Goal: Task Accomplishment & Management: Use online tool/utility

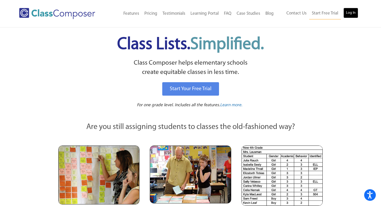
click at [349, 14] on link "Log In" at bounding box center [350, 13] width 15 height 10
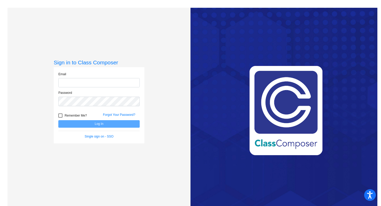
type input "[EMAIL_ADDRESS][PERSON_NAME][DOMAIN_NAME]"
click at [79, 115] on span "Remember Me?" at bounding box center [75, 116] width 22 height 6
click at [60, 118] on input "Remember Me?" at bounding box center [60, 118] width 0 height 0
checkbox input "true"
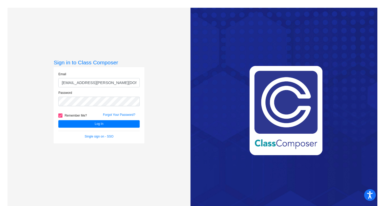
click at [88, 128] on form "Email Ahmad.taylor@pcr3schools.org Password Remember Me? Forgot Your Password? …" at bounding box center [98, 105] width 81 height 67
click at [88, 126] on button "Log In" at bounding box center [98, 124] width 81 height 8
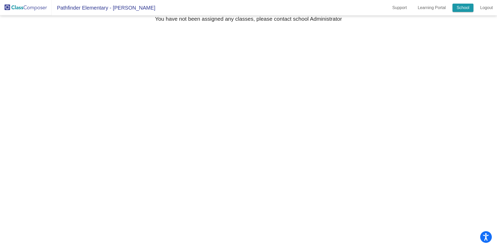
click at [380, 11] on link "School" at bounding box center [463, 8] width 21 height 8
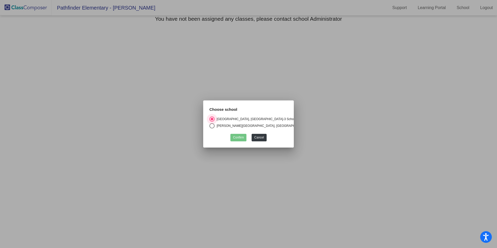
click at [280, 125] on div "Barry Elementary, Platte County School District" at bounding box center [262, 126] width 94 height 5
click at [212, 128] on input "Barry Elementary, Platte County School District" at bounding box center [212, 128] width 0 height 0
radio input "true"
click at [242, 139] on button "Confirm" at bounding box center [239, 138] width 16 height 8
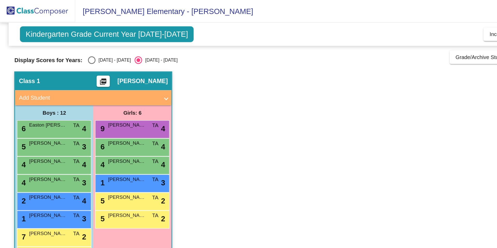
click at [71, 23] on span "Kindergarten Grade Current Year 2025-2026" at bounding box center [74, 23] width 120 height 11
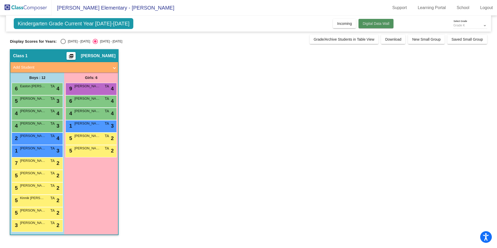
click at [368, 23] on span "Digital Data Wall" at bounding box center [376, 23] width 27 height 4
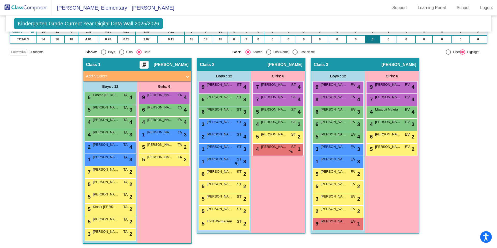
scroll to position [68, 0]
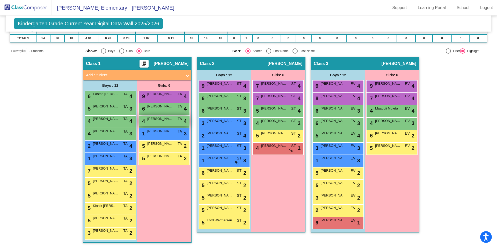
click at [162, 122] on div "4 Tala Hreish TA lock do_not_disturb_alt 4" at bounding box center [163, 121] width 49 height 11
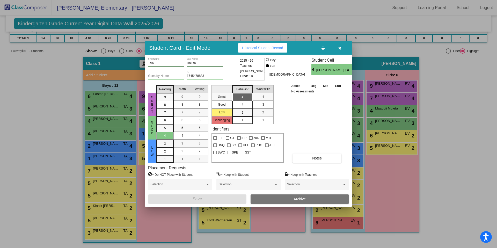
click at [342, 46] on button "button" at bounding box center [340, 47] width 17 height 9
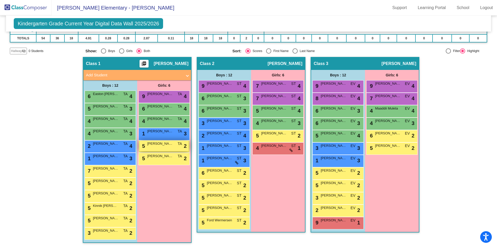
click at [163, 147] on div "5 Mikayla Jane Relech TA lock do_not_disturb_alt 2" at bounding box center [163, 146] width 49 height 11
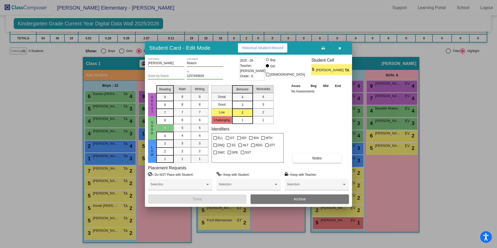
click at [341, 49] on button "button" at bounding box center [340, 47] width 17 height 9
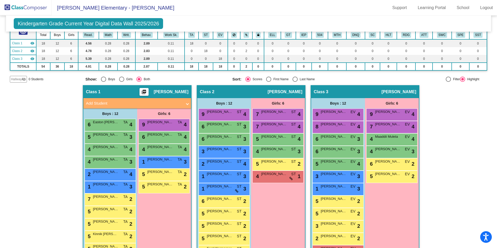
scroll to position [48, 0]
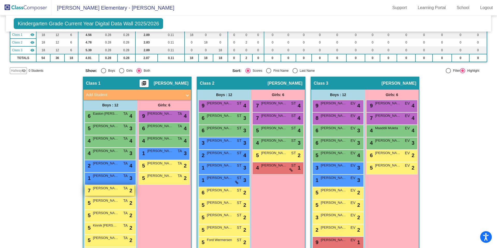
click at [124, 195] on div "7 Dustin Dang TA lock do_not_disturb_alt 2" at bounding box center [109, 190] width 49 height 11
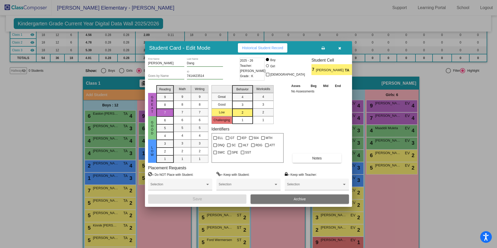
click at [341, 47] on icon "button" at bounding box center [340, 48] width 3 height 4
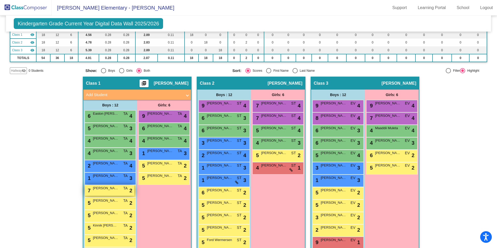
click at [106, 189] on span "Dustin Dang" at bounding box center [106, 188] width 26 height 5
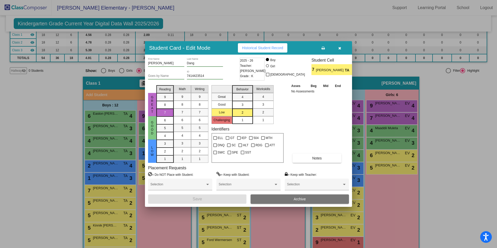
click at [341, 51] on button "button" at bounding box center [340, 47] width 17 height 9
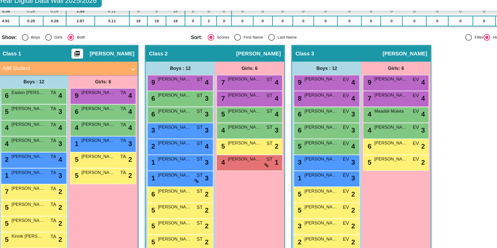
scroll to position [68, 0]
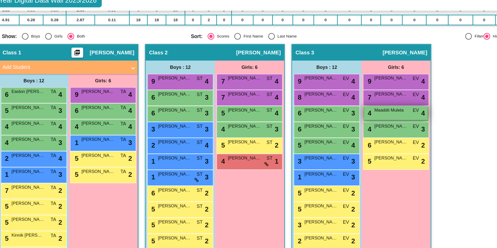
click at [380, 112] on div "4 Maaddii Muleta EV lock do_not_disturb_alt 4" at bounding box center [391, 111] width 49 height 11
click at [380, 111] on span "Maaddii Muleta" at bounding box center [388, 108] width 26 height 5
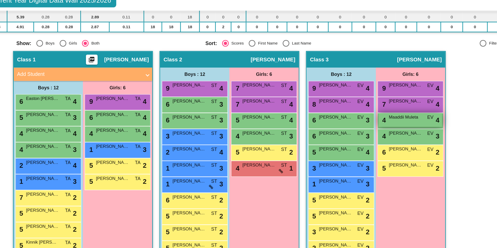
scroll to position [68, 0]
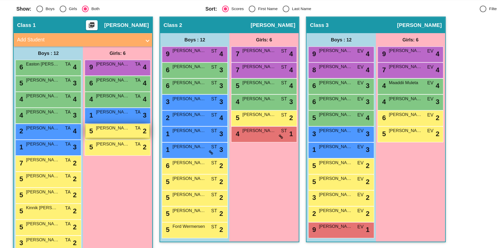
click at [139, 148] on div "5 Mikayla Jane Relech TA lock do_not_disturb_alt 2" at bounding box center [163, 146] width 49 height 11
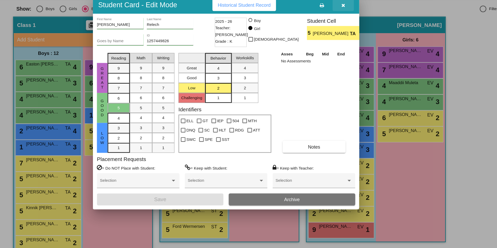
click at [342, 51] on button "button" at bounding box center [340, 47] width 17 height 9
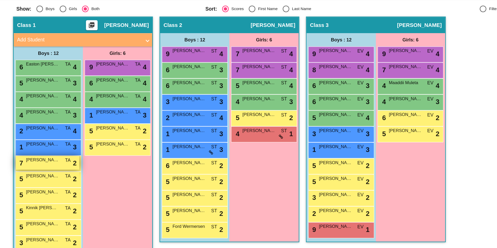
click at [119, 172] on div "7 Dustin Dang TA lock do_not_disturb_alt 2" at bounding box center [109, 171] width 49 height 11
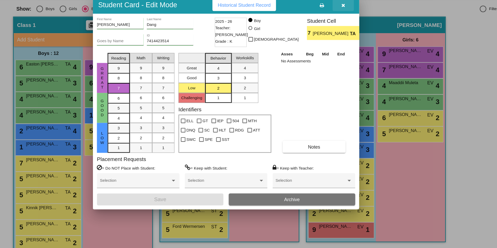
click at [341, 51] on button "button" at bounding box center [340, 47] width 17 height 9
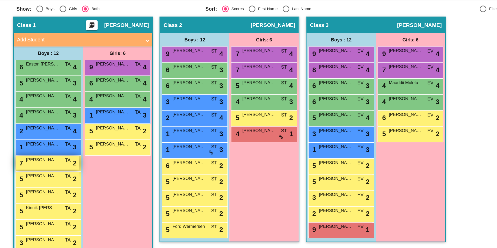
click at [117, 174] on div "7 Dustin Dang TA lock do_not_disturb_alt 2" at bounding box center [109, 171] width 49 height 11
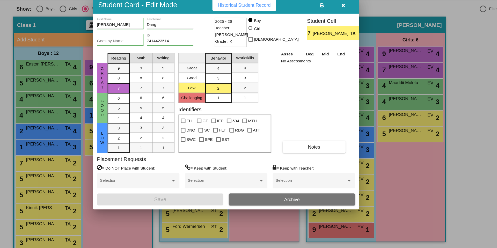
click at [344, 48] on button "button" at bounding box center [340, 47] width 17 height 9
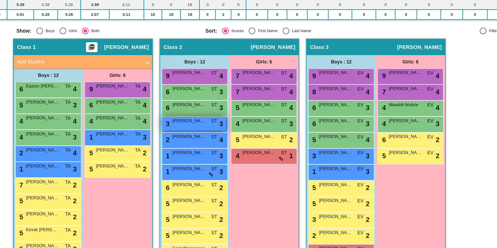
scroll to position [45, 0]
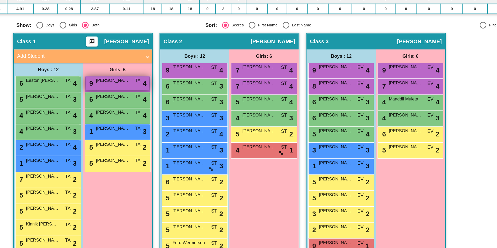
click at [181, 124] on div "9 Sophia Schaefer TA lock do_not_disturb_alt 4" at bounding box center [163, 119] width 49 height 11
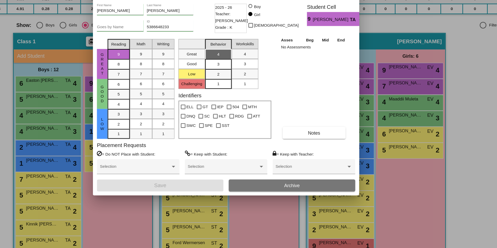
click at [380, 175] on div at bounding box center [248, 124] width 497 height 248
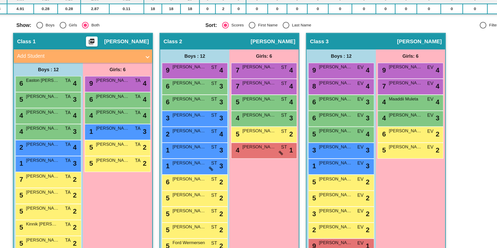
click at [106, 163] on div "4 Nolan Bement TA lock do_not_disturb_alt 3" at bounding box center [110, 158] width 51 height 12
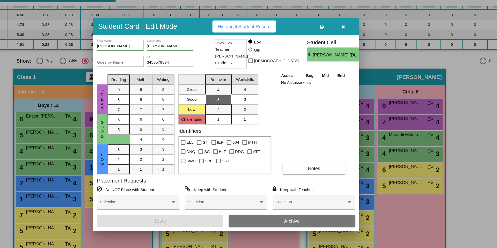
click at [341, 52] on button "button" at bounding box center [340, 47] width 17 height 9
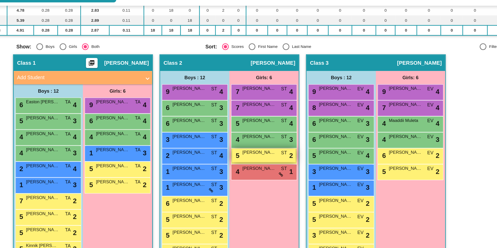
scroll to position [68, 0]
